Goal: Navigation & Orientation: Find specific page/section

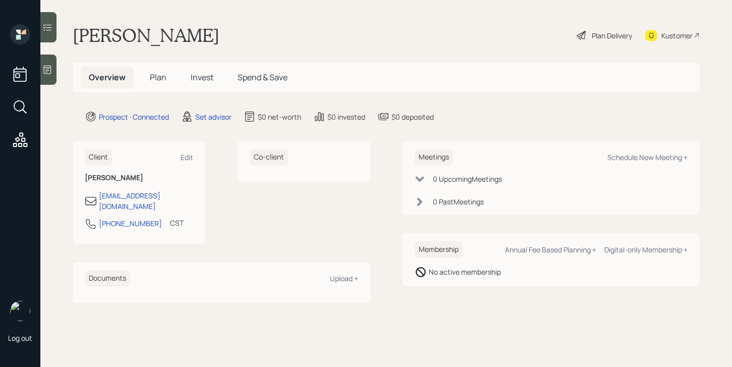
click at [49, 74] on icon at bounding box center [47, 70] width 10 height 10
